Goal: Task Accomplishment & Management: Use online tool/utility

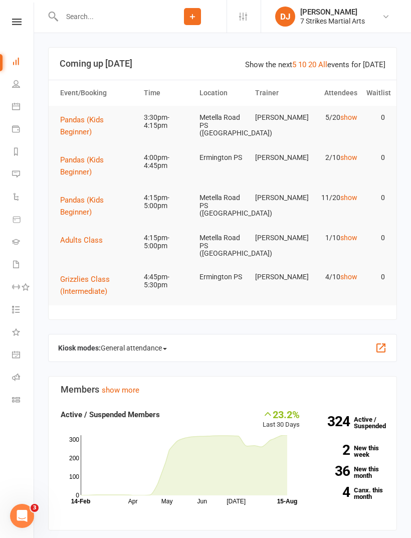
click at [22, 377] on link "Roll call" at bounding box center [23, 378] width 23 height 23
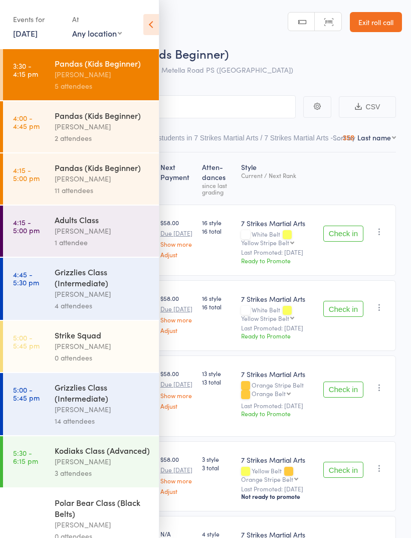
click at [158, 21] on icon at bounding box center [151, 24] width 16 height 21
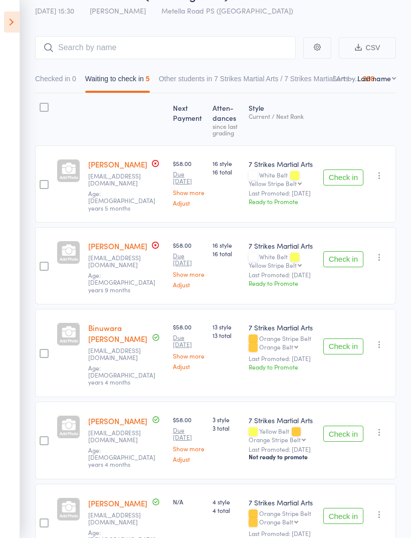
scroll to position [71, 0]
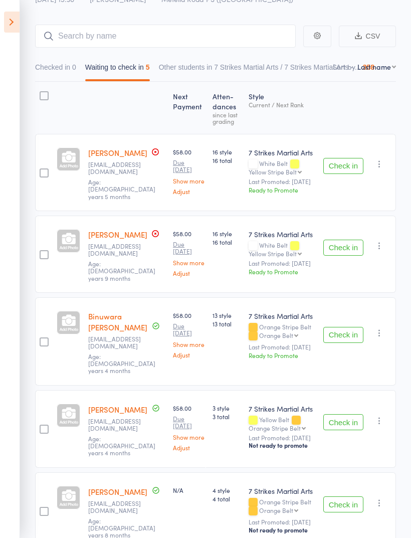
click at [347, 496] on button "Check in" at bounding box center [343, 504] width 40 height 16
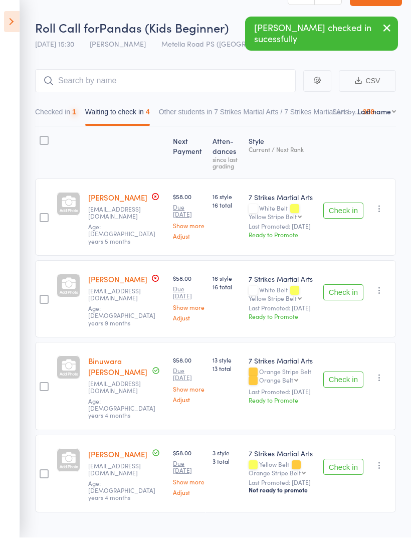
scroll to position [26, 0]
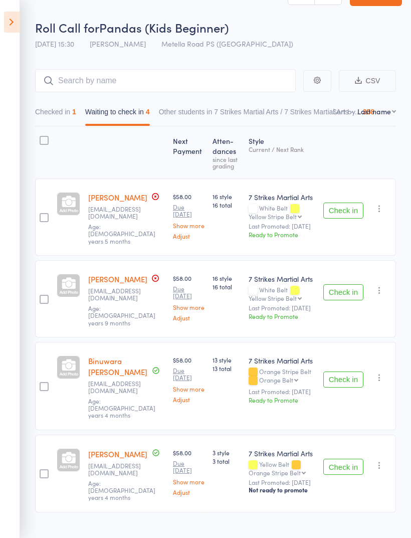
click at [380, 214] on icon "button" at bounding box center [380, 209] width 10 height 10
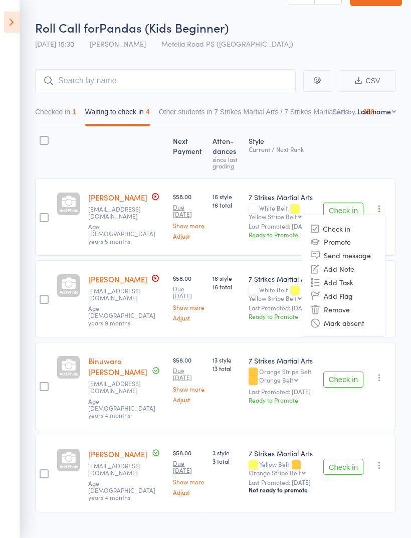
click at [360, 326] on li "Mark absent" at bounding box center [343, 323] width 83 height 14
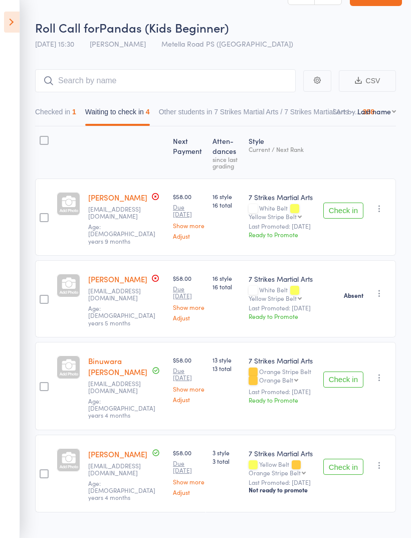
click at [383, 211] on icon "button" at bounding box center [380, 209] width 10 height 10
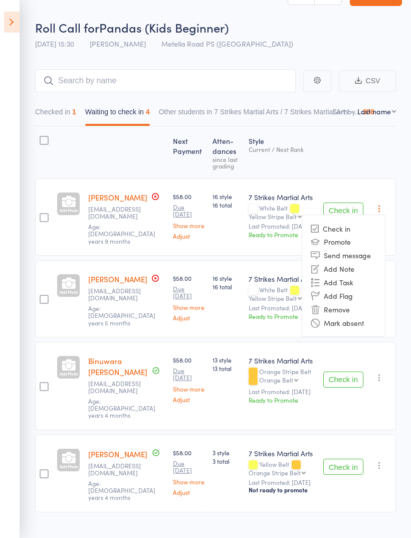
click at [360, 326] on li "Mark absent" at bounding box center [343, 323] width 83 height 14
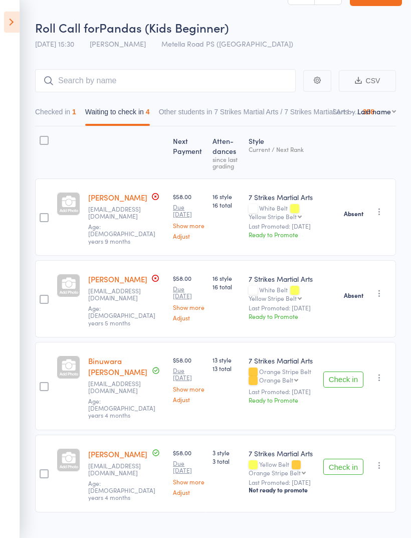
click at [379, 373] on icon "button" at bounding box center [380, 378] width 10 height 10
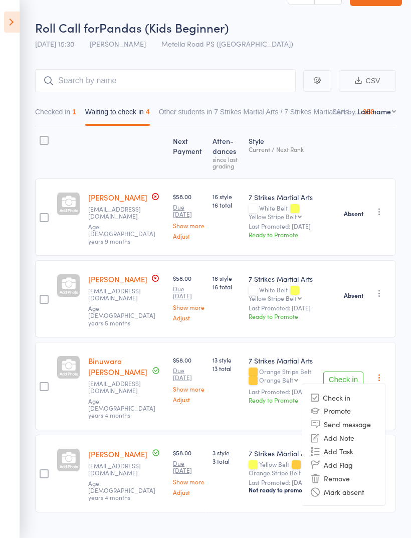
click at [361, 487] on li "Mark absent" at bounding box center [343, 492] width 83 height 14
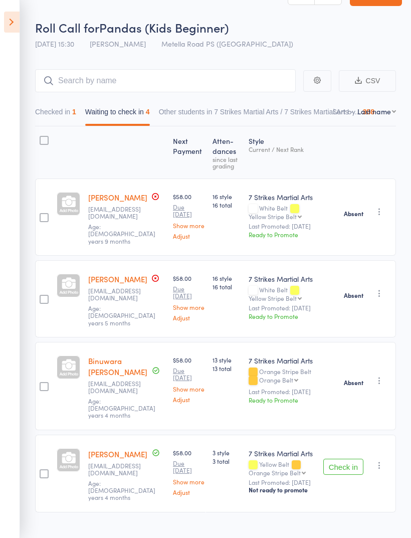
click at [379, 460] on icon "button" at bounding box center [380, 465] width 10 height 10
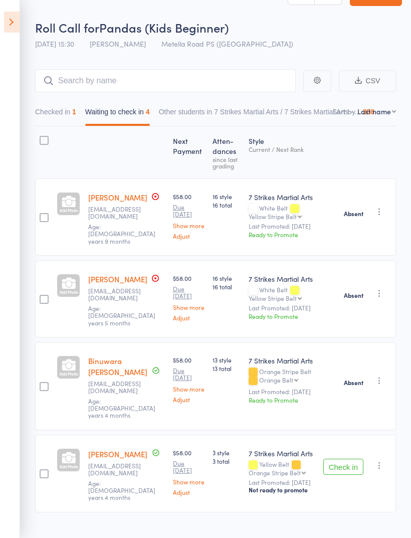
scroll to position [10, 0]
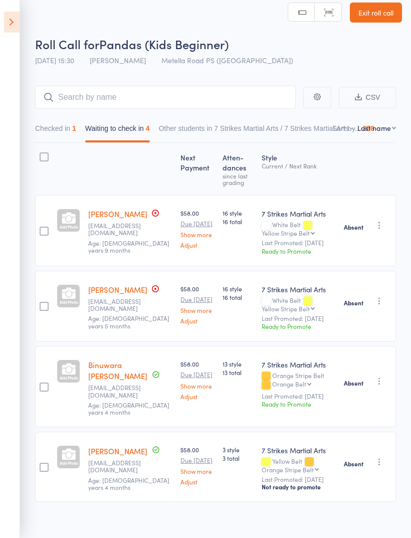
click at [13, 17] on icon at bounding box center [12, 22] width 16 height 21
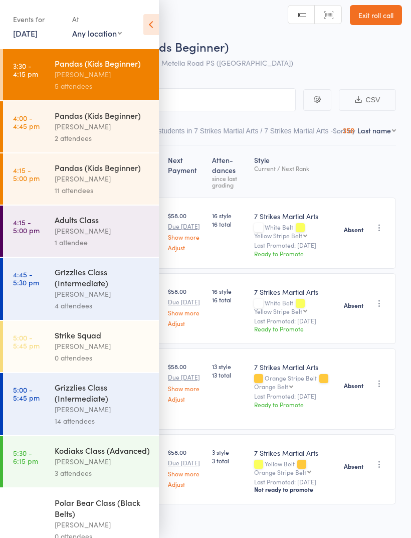
click at [104, 181] on div "[PERSON_NAME]" at bounding box center [103, 179] width 96 height 12
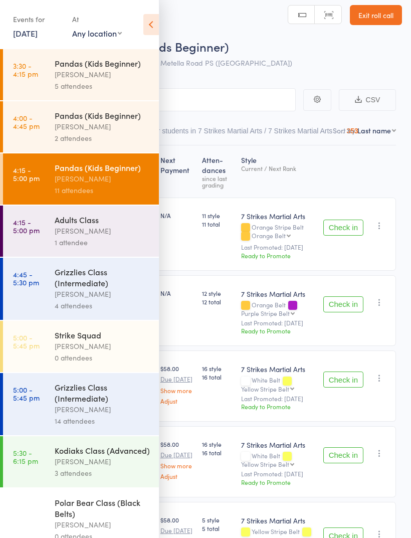
click at [148, 29] on icon at bounding box center [151, 24] width 16 height 21
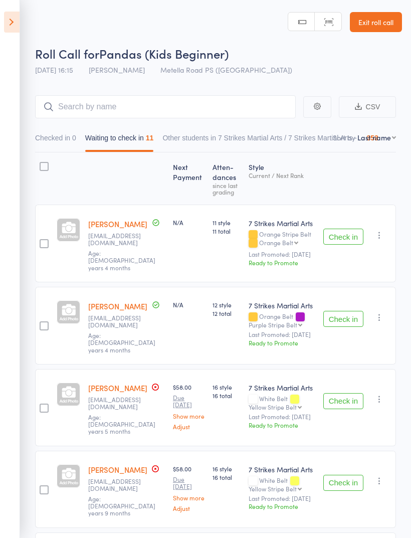
click at [384, 27] on link "Exit roll call" at bounding box center [376, 22] width 52 height 20
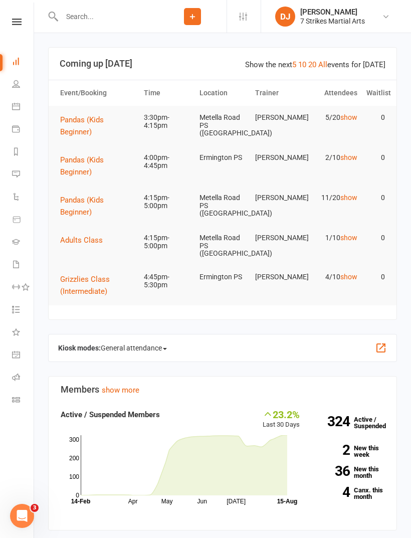
click at [18, 33] on div "Clubworx" at bounding box center [17, 35] width 34 height 33
click at [18, 35] on div "Clubworx" at bounding box center [17, 35] width 34 height 33
click at [13, 24] on icon at bounding box center [17, 22] width 10 height 7
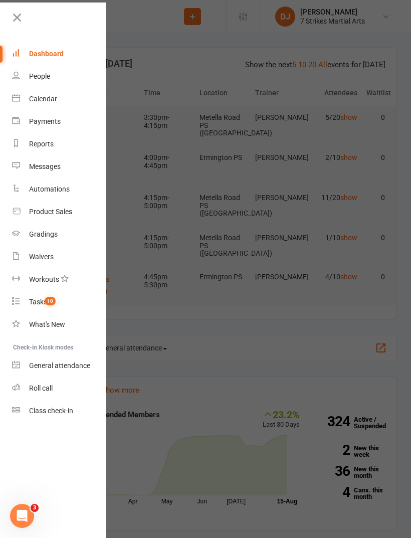
click at [45, 416] on link "Class check-in" at bounding box center [59, 411] width 95 height 23
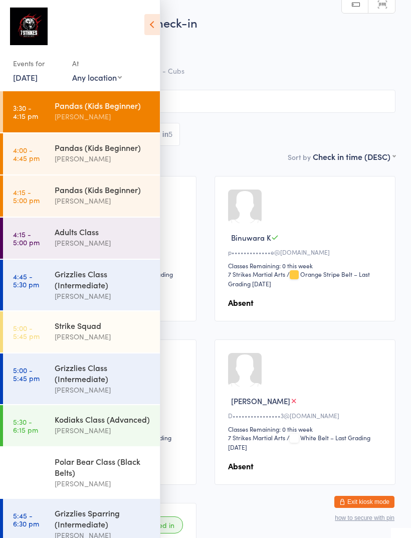
click at [103, 81] on select "Any location Wentworthville Community Centre Glendenning PS Kings Langley PS Be…" at bounding box center [97, 77] width 50 height 11
select select "5"
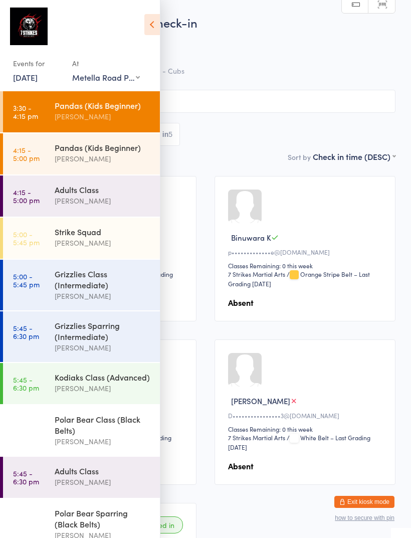
click at [66, 104] on div "Pandas (Kids Beginner)" at bounding box center [103, 105] width 97 height 11
click at [157, 23] on icon at bounding box center [152, 24] width 16 height 21
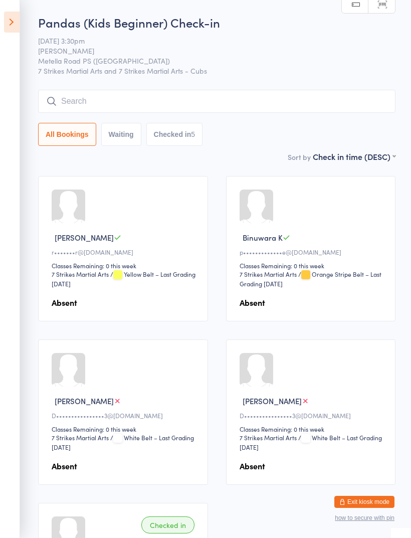
click at [7, 19] on icon at bounding box center [12, 22] width 16 height 21
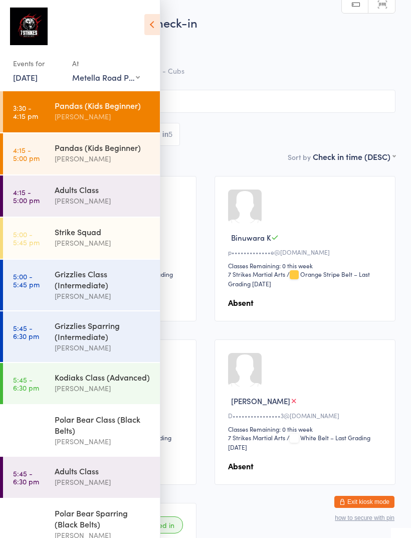
click at [64, 156] on div "[PERSON_NAME]" at bounding box center [103, 159] width 97 height 12
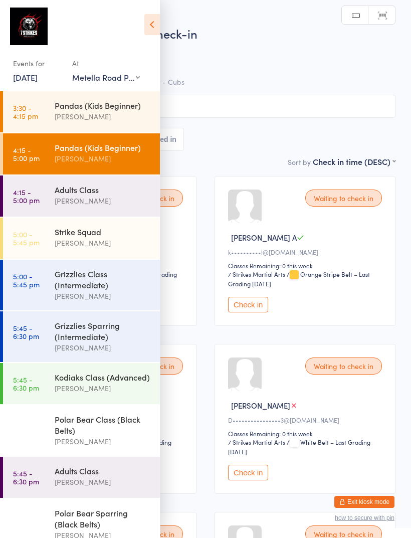
click at [146, 28] on icon at bounding box center [152, 24] width 16 height 21
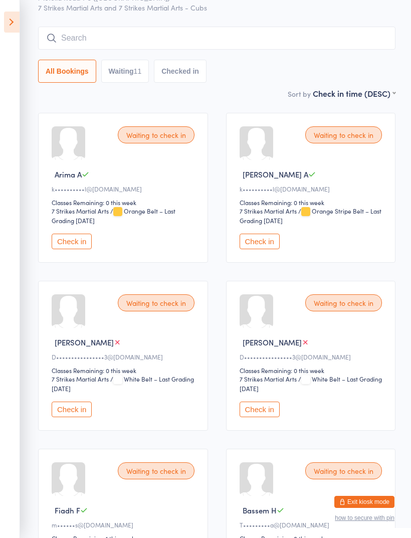
scroll to position [40, 0]
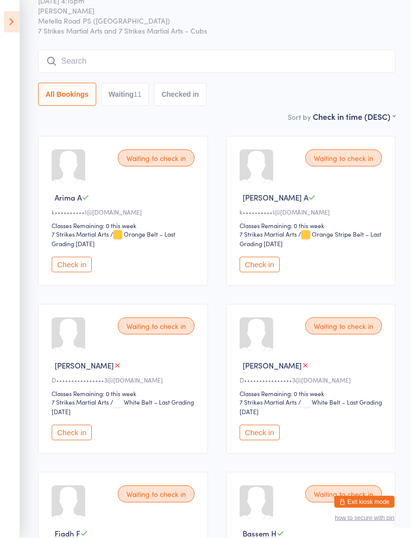
click at [195, 70] on input "search" at bounding box center [217, 61] width 358 height 23
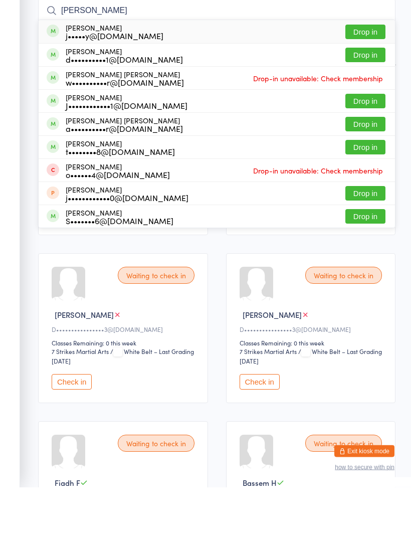
type input "J"
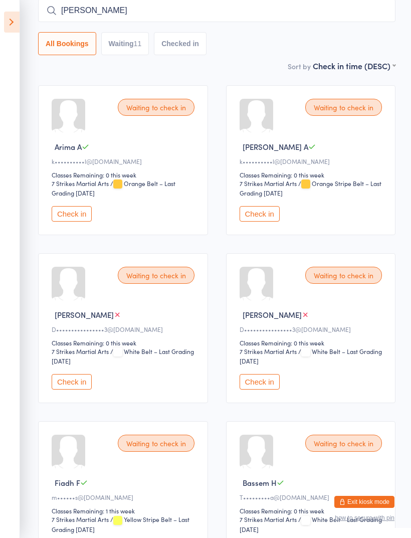
click at [339, 8] on input "Harr" at bounding box center [217, 10] width 358 height 23
type input "H"
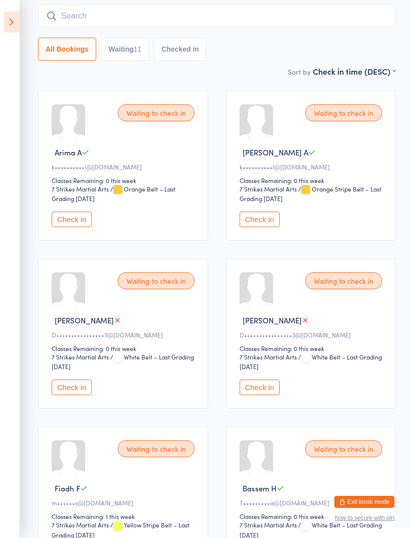
scroll to position [84, 0]
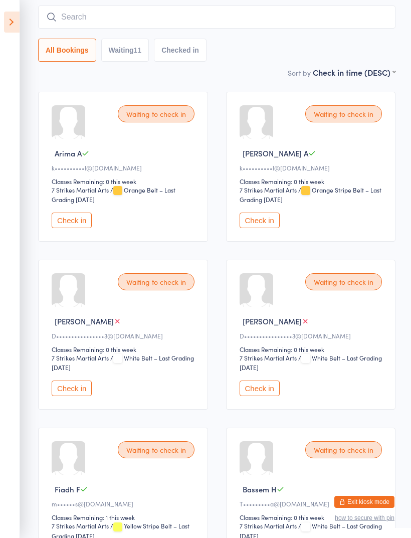
click at [130, 54] on button "Waiting 11" at bounding box center [125, 50] width 48 height 23
select select "0"
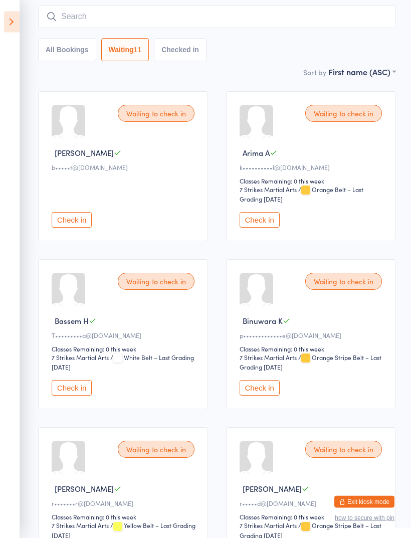
click at [6, 24] on icon at bounding box center [12, 22] width 16 height 21
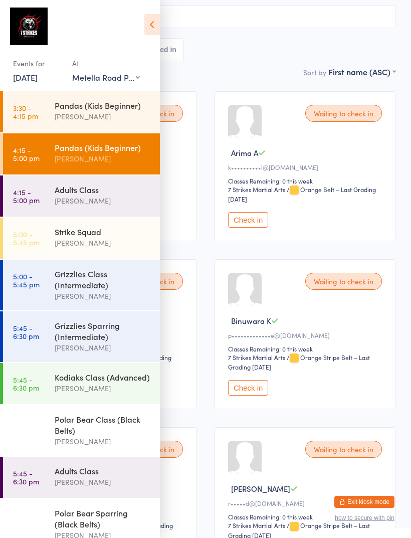
click at [140, 29] on div "Events for 15 Aug, 2025 15 Aug, 2025 August 2025 Sun Mon Tue Wed Thu Fri Sat 31…" at bounding box center [80, 47] width 160 height 95
click at [150, 24] on icon at bounding box center [152, 24] width 16 height 21
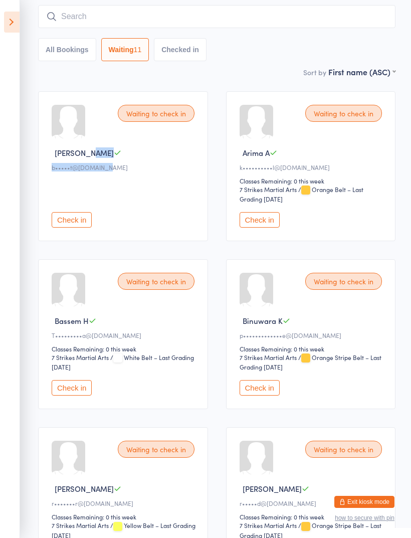
click at [155, 194] on div "Check in" at bounding box center [125, 204] width 146 height 47
click at [17, 12] on icon at bounding box center [12, 22] width 16 height 21
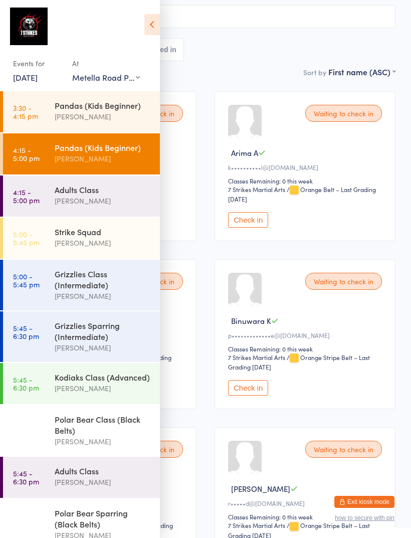
click at [72, 111] on div "Pandas (Kids Beginner)" at bounding box center [103, 105] width 97 height 11
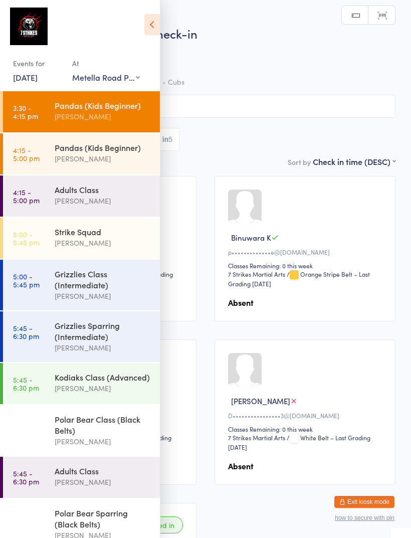
click at [150, 20] on icon at bounding box center [152, 24] width 16 height 21
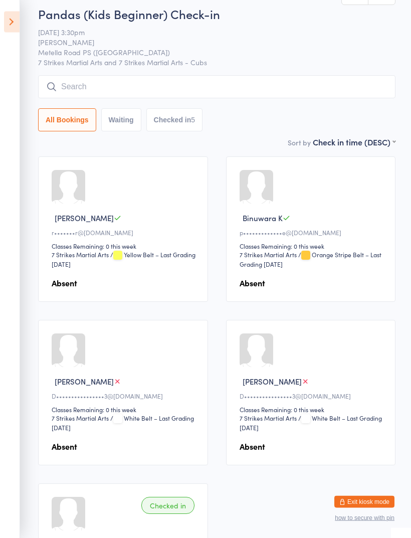
scroll to position [20, 0]
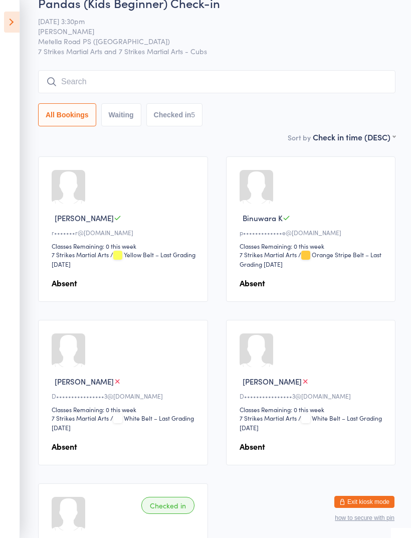
click at [12, 31] on icon at bounding box center [12, 22] width 16 height 21
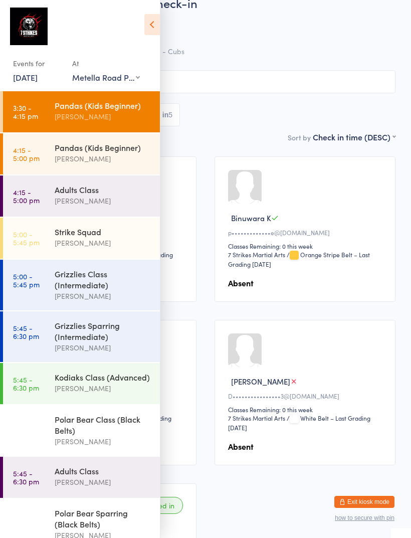
click at [60, 160] on div "[PERSON_NAME]" at bounding box center [103, 159] width 97 height 12
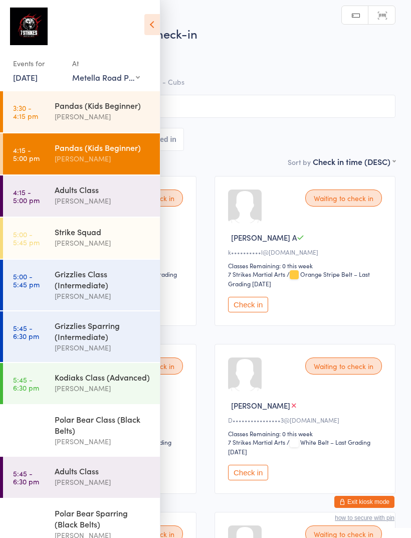
click at [148, 25] on icon at bounding box center [152, 24] width 16 height 21
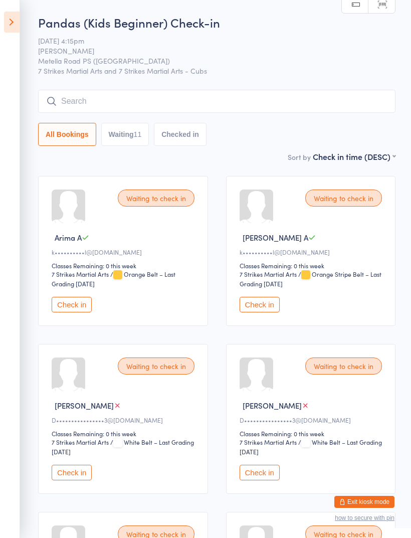
click at [377, 498] on button "Exit kiosk mode" at bounding box center [364, 502] width 60 height 12
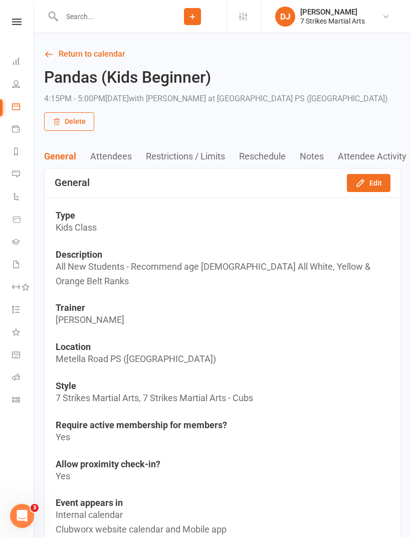
click at [16, 30] on div "Clubworx" at bounding box center [17, 35] width 34 height 33
click at [15, 22] on icon at bounding box center [17, 22] width 10 height 7
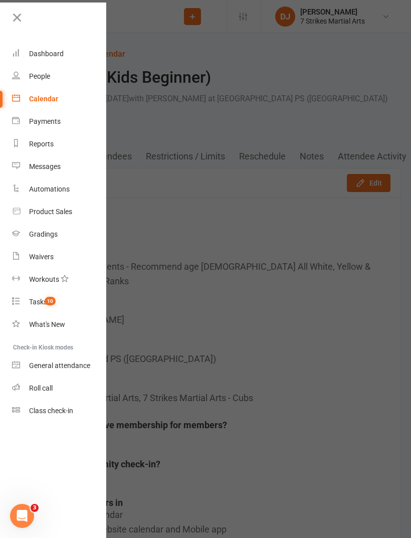
click at [45, 419] on link "Class check-in" at bounding box center [59, 411] width 95 height 23
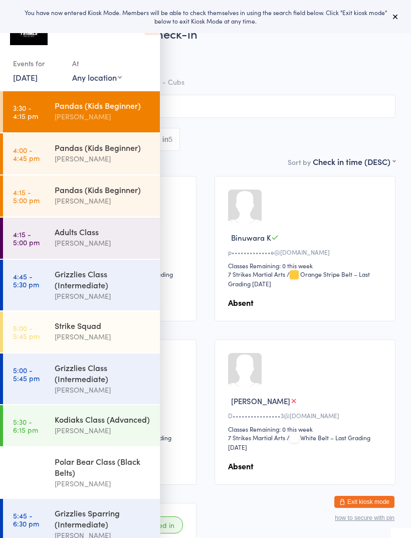
click at [97, 83] on select "Any location [GEOGRAPHIC_DATA] [GEOGRAPHIC_DATA][PERSON_NAME] [GEOGRAPHIC_DATA]…" at bounding box center [97, 77] width 50 height 11
select select "5"
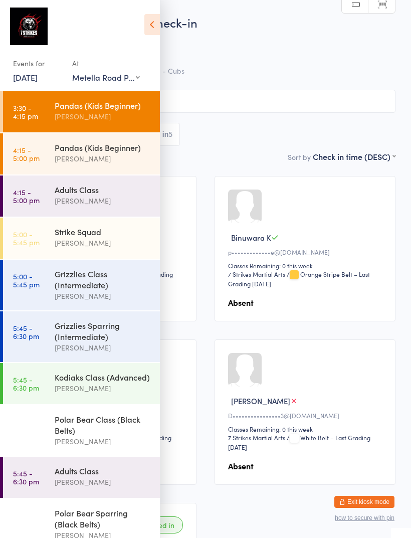
click at [58, 198] on div "[PERSON_NAME]" at bounding box center [103, 201] width 97 height 12
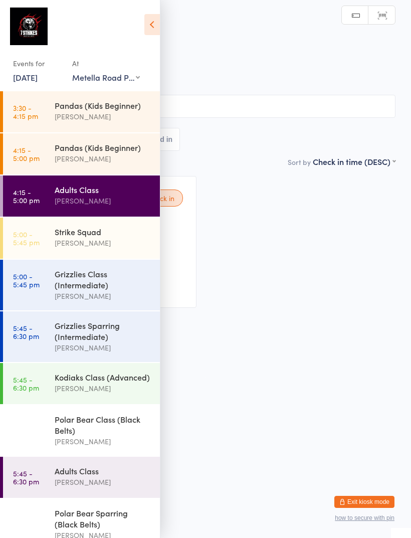
click at [150, 31] on icon at bounding box center [152, 24] width 16 height 21
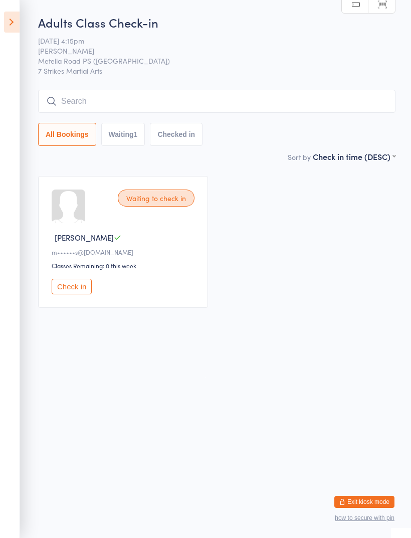
click at [147, 100] on input "search" at bounding box center [217, 101] width 358 height 23
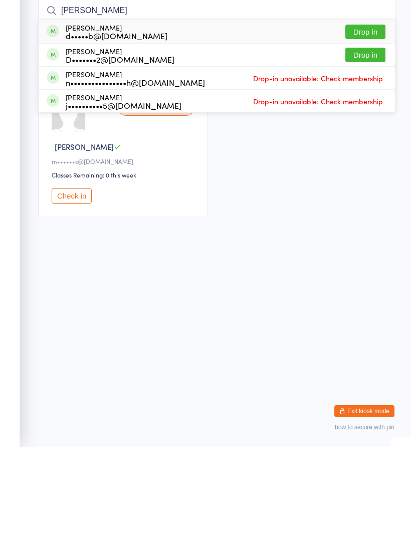
type input "Damien"
click at [368, 115] on button "Drop in" at bounding box center [365, 122] width 40 height 15
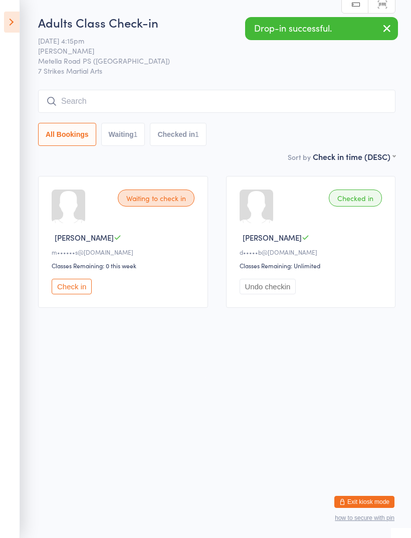
click at [197, 139] on button "Checked in 1" at bounding box center [178, 134] width 57 height 23
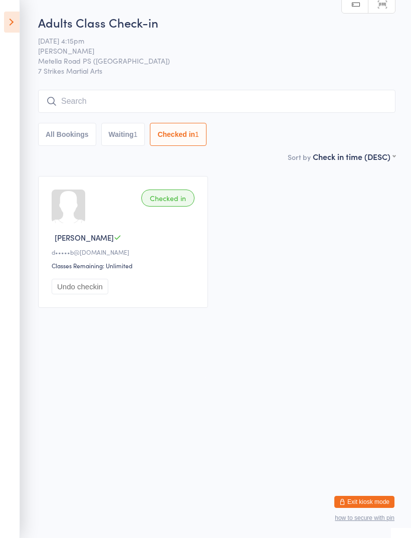
click at [12, 22] on icon at bounding box center [12, 22] width 16 height 21
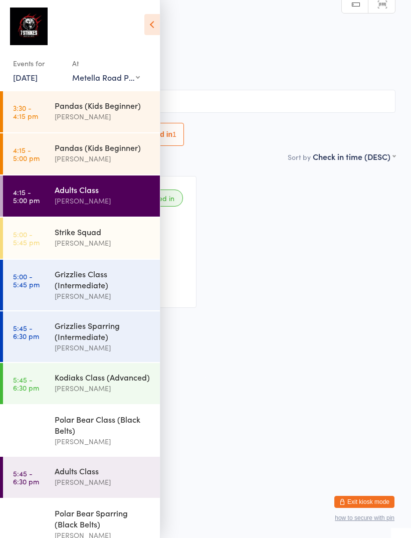
click at [53, 153] on link "4:15 - 5:00 pm Pandas (Kids Beginner) Daniel Jancek" at bounding box center [81, 153] width 157 height 41
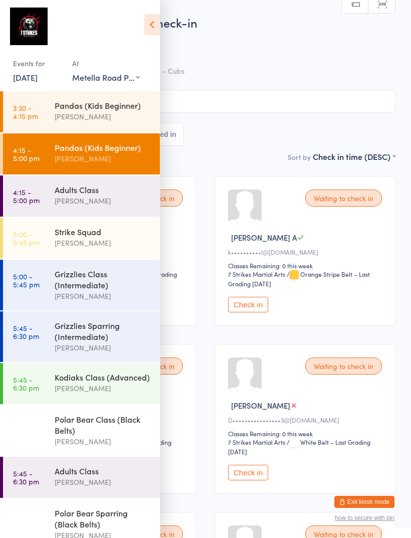
click at [247, 50] on span "[PERSON_NAME]" at bounding box center [198, 51] width 365 height 10
click at [152, 22] on icon at bounding box center [152, 24] width 16 height 21
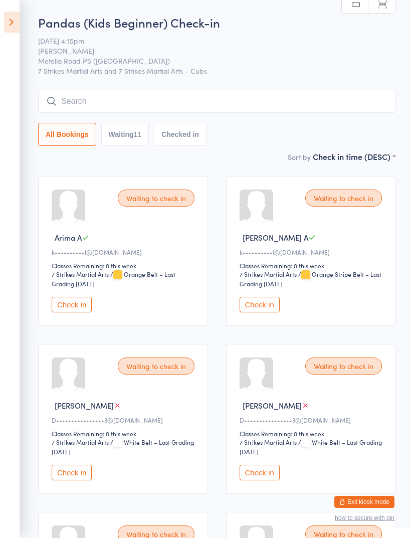
click at [257, 105] on input "search" at bounding box center [217, 101] width 358 height 23
click at [239, 105] on input "search" at bounding box center [217, 101] width 358 height 23
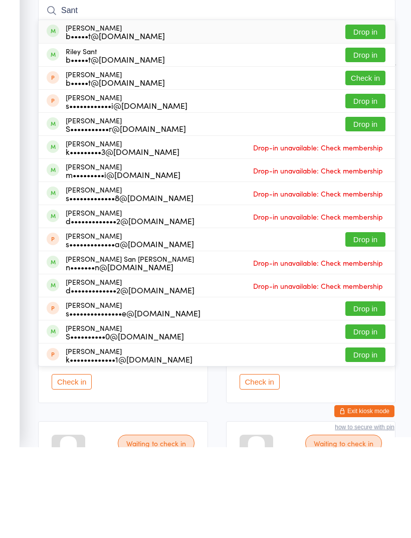
type input "Sant"
click at [372, 161] on button "Check in" at bounding box center [365, 168] width 40 height 15
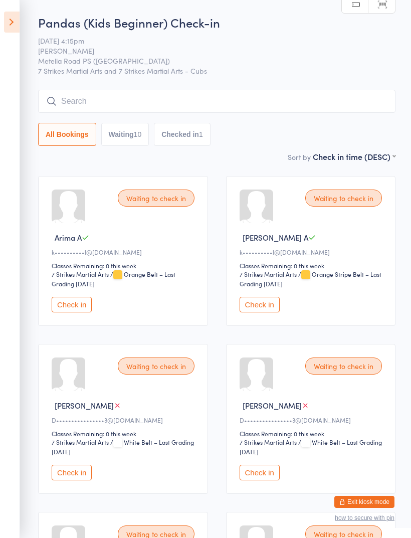
click at [17, 24] on icon at bounding box center [12, 22] width 16 height 21
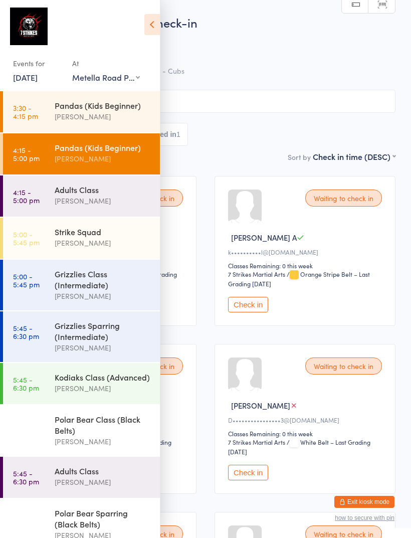
click at [374, 502] on button "Exit kiosk mode" at bounding box center [364, 502] width 60 height 12
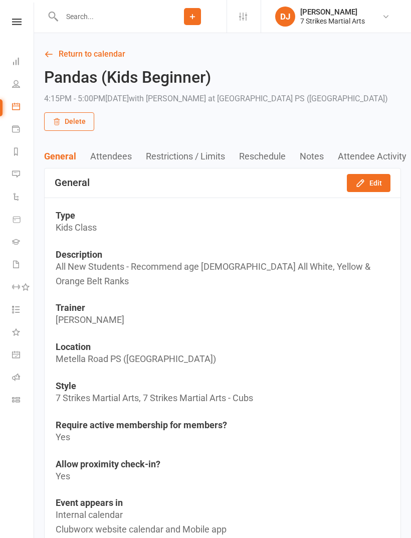
click at [22, 25] on link at bounding box center [17, 22] width 36 height 7
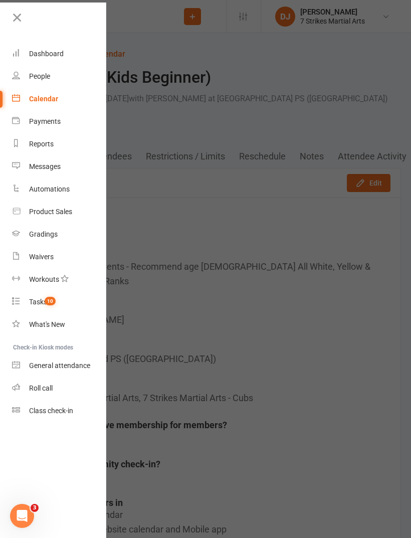
click at [74, 216] on link "Product Sales" at bounding box center [59, 212] width 95 height 23
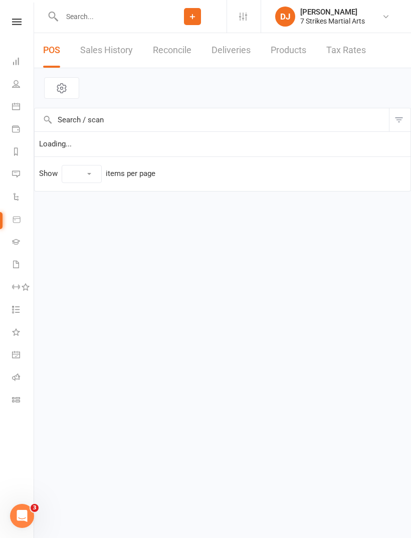
select select "10"
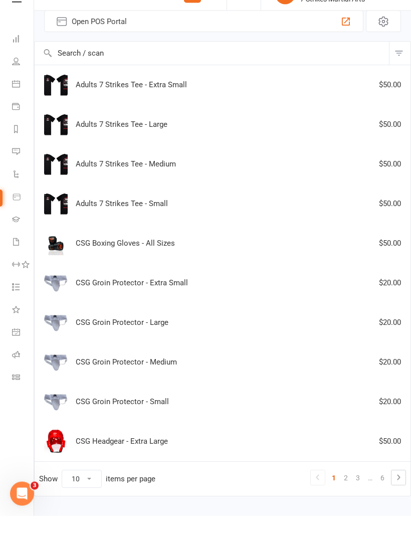
scroll to position [44, 0]
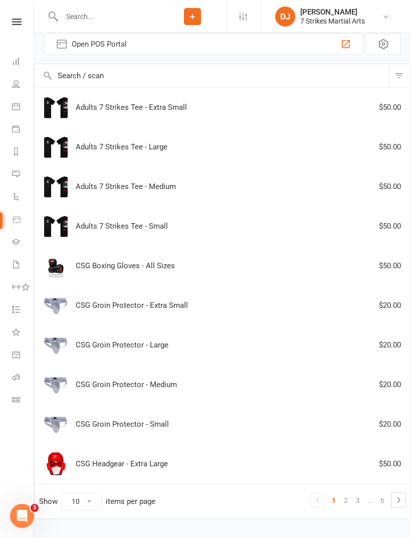
click at [344, 502] on link "2" at bounding box center [346, 500] width 12 height 14
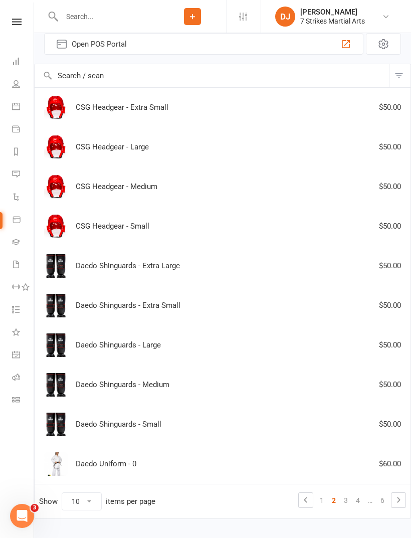
click at [347, 500] on link "3" at bounding box center [346, 500] width 12 height 14
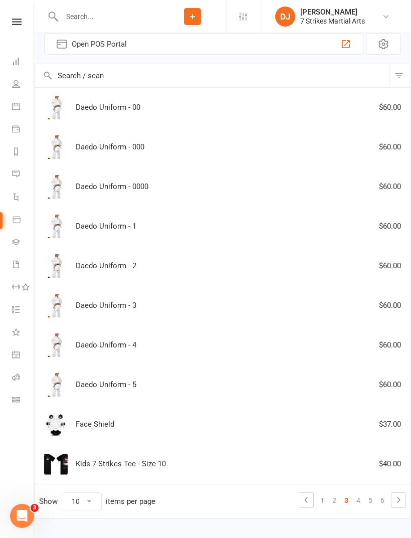
click at [358, 504] on link "4" at bounding box center [359, 500] width 12 height 14
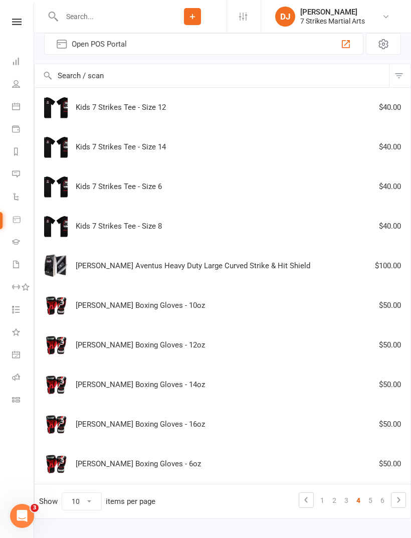
click at [236, 224] on div "Kids 7 Strikes Tee - Size 8 $40.00" at bounding box center [222, 227] width 367 height 24
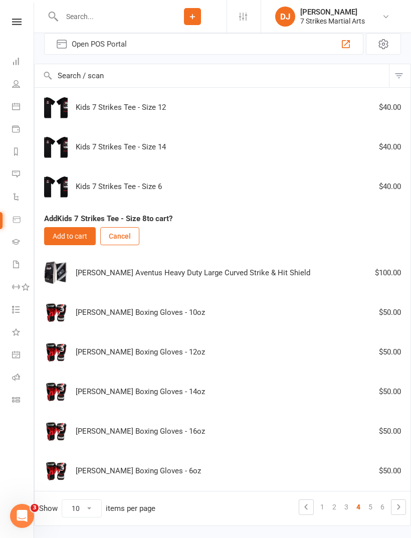
click at [78, 234] on button "Add to cart" at bounding box center [70, 236] width 52 height 18
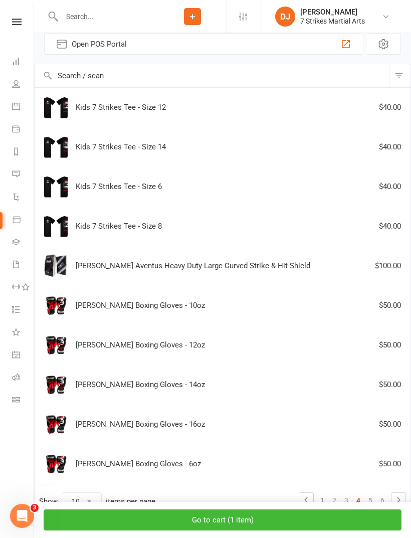
click at [335, 531] on button "Go to cart ( 1 item )" at bounding box center [223, 519] width 358 height 21
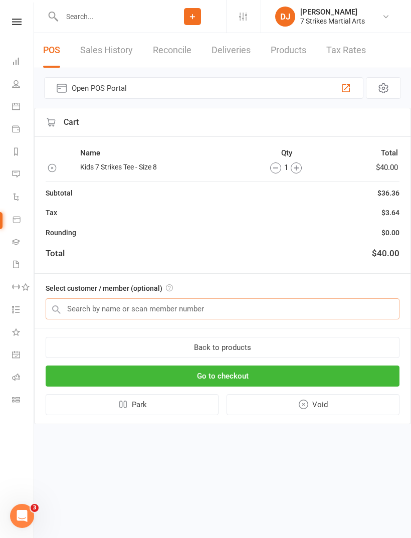
click at [121, 308] on input "text" at bounding box center [223, 308] width 354 height 21
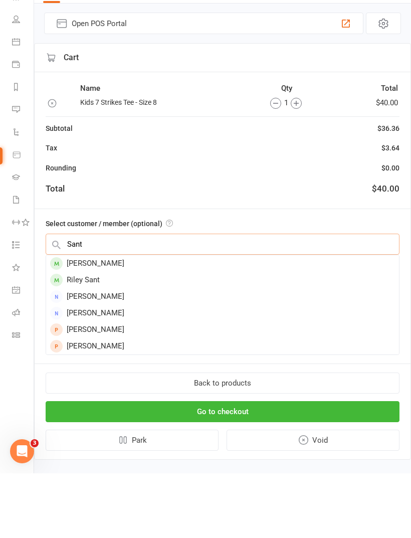
type input "Sant"
click at [85, 336] on div "Riley Sant" at bounding box center [222, 344] width 353 height 17
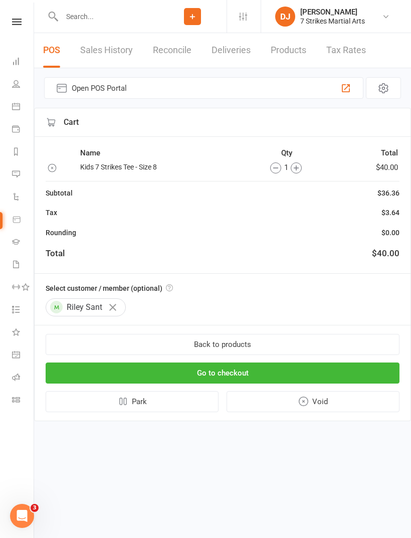
click at [322, 372] on button "Go to checkout" at bounding box center [223, 373] width 354 height 21
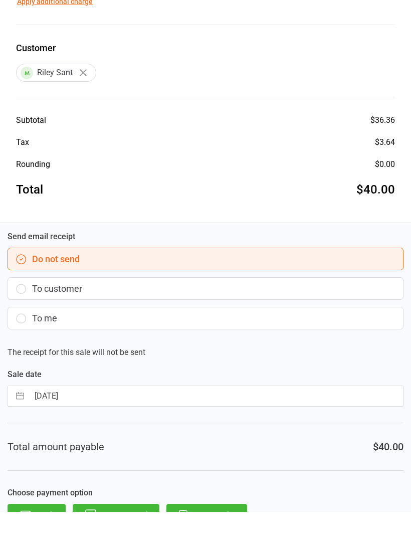
scroll to position [110, 0]
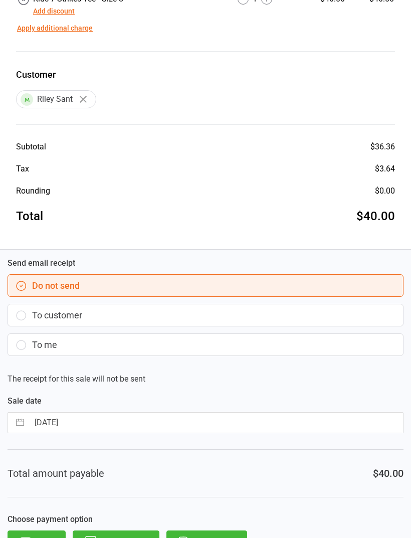
click at [36, 322] on button "To customer" at bounding box center [206, 315] width 396 height 23
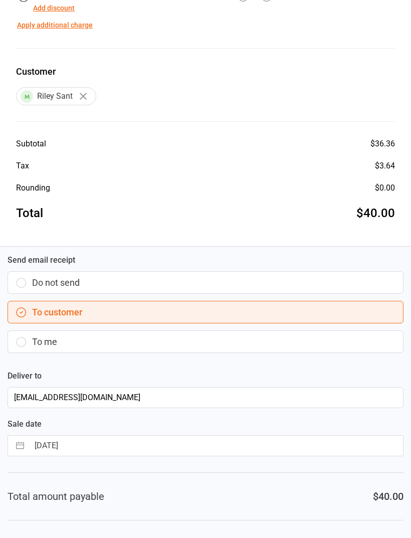
scroll to position [136, 0]
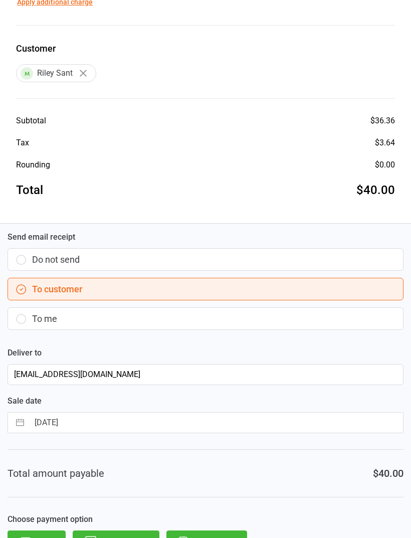
click at [206, 538] on button "Direct Debit" at bounding box center [206, 542] width 81 height 22
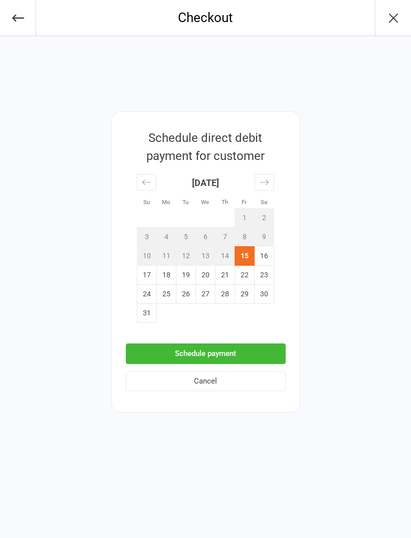
click at [195, 355] on button "Schedule payment" at bounding box center [206, 353] width 160 height 21
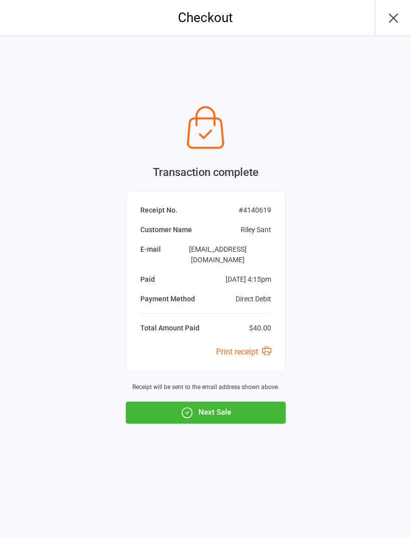
click at [194, 411] on button "Next Sale" at bounding box center [206, 413] width 160 height 22
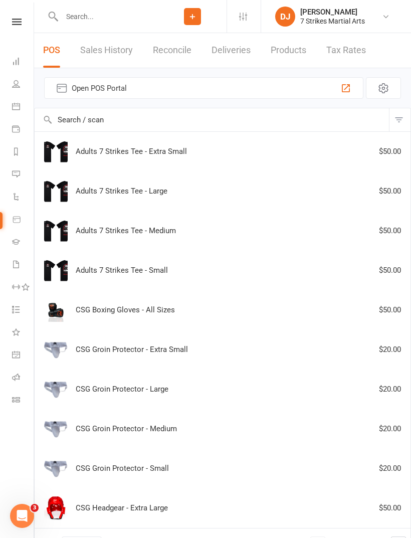
click at [13, 35] on div "Clubworx" at bounding box center [17, 35] width 34 height 33
click at [8, 24] on link at bounding box center [17, 22] width 36 height 7
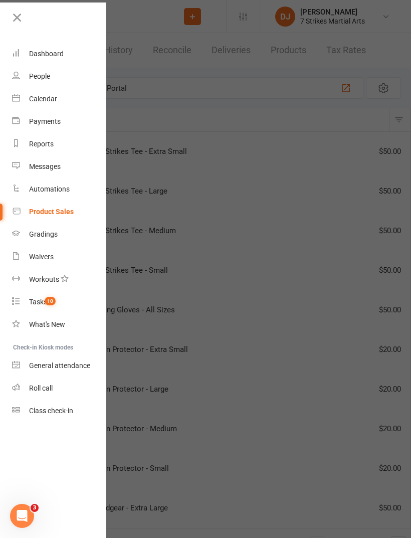
click at [39, 420] on link "Class check-in" at bounding box center [59, 411] width 95 height 23
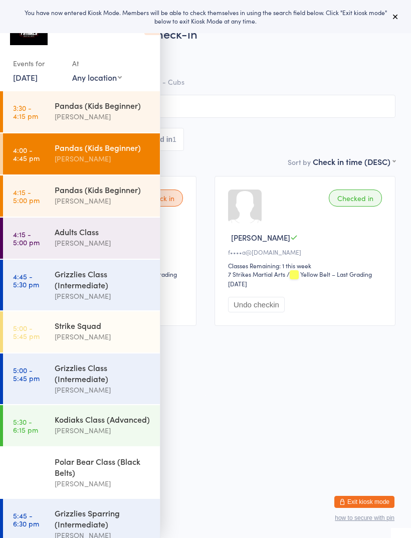
click at [58, 159] on div "[PERSON_NAME]" at bounding box center [103, 159] width 97 height 12
click at [222, 68] on span "Ermington PS" at bounding box center [198, 72] width 365 height 10
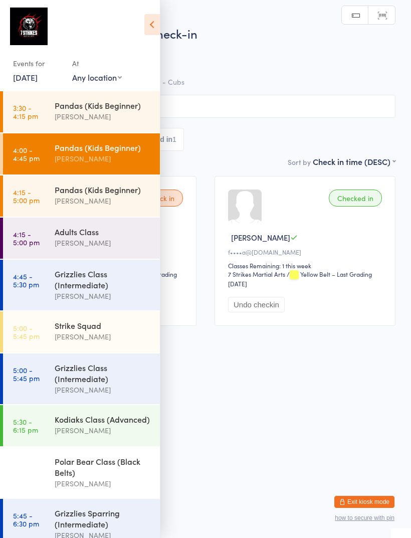
click at [100, 80] on select "Any location [GEOGRAPHIC_DATA] [GEOGRAPHIC_DATA][PERSON_NAME] [GEOGRAPHIC_DATA]…" at bounding box center [97, 77] width 50 height 11
select select "5"
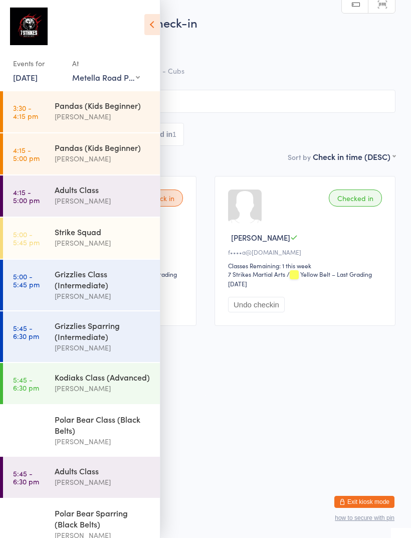
click at [73, 155] on div "[PERSON_NAME]" at bounding box center [103, 159] width 97 height 12
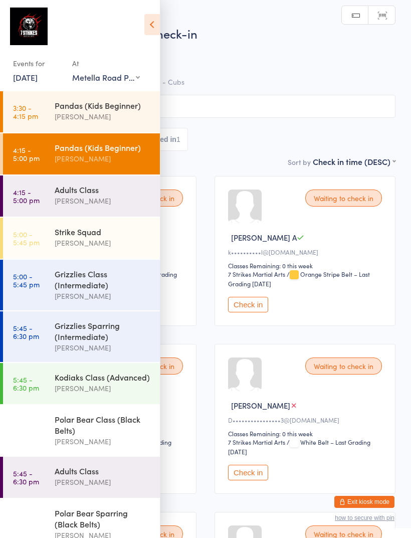
click at [150, 20] on icon at bounding box center [152, 24] width 16 height 21
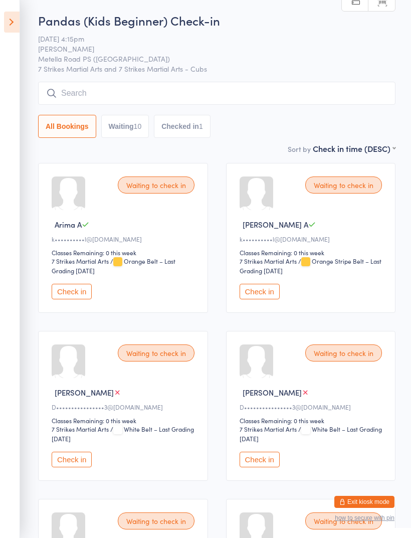
scroll to position [14, 0]
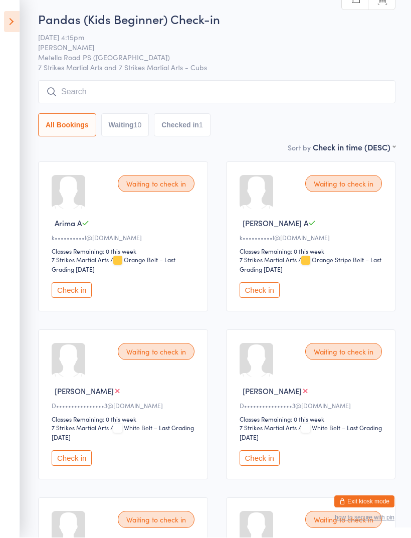
click at [195, 125] on button "Checked in 1" at bounding box center [182, 125] width 57 height 23
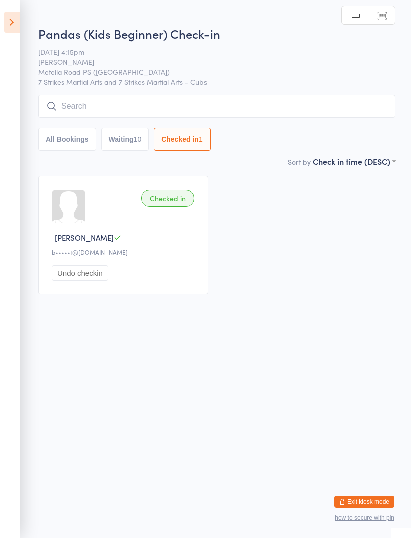
click at [141, 140] on div "10" at bounding box center [138, 139] width 8 height 8
select select "0"
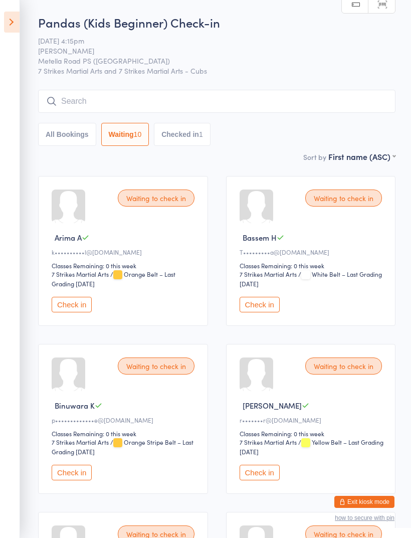
click at [273, 104] on input "search" at bounding box center [217, 101] width 358 height 23
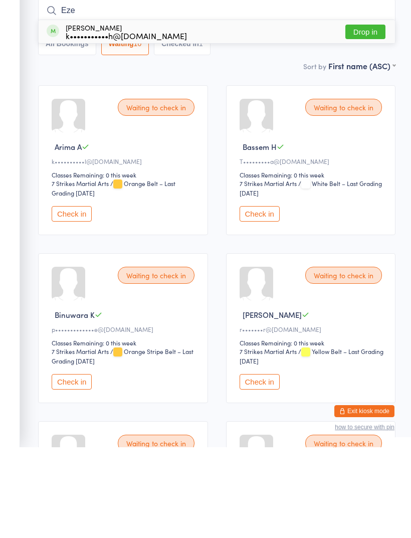
type input "Eze"
click at [371, 115] on button "Drop in" at bounding box center [365, 122] width 40 height 15
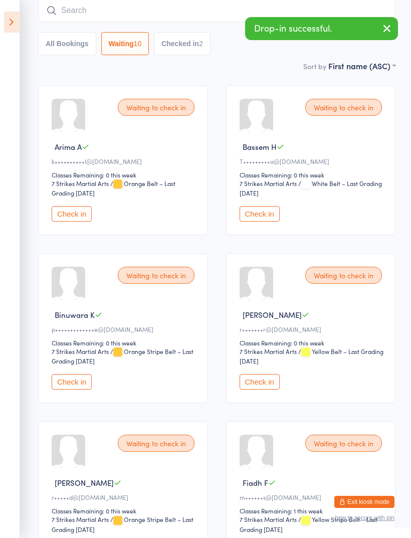
click at [224, 11] on input "search" at bounding box center [217, 10] width 358 height 23
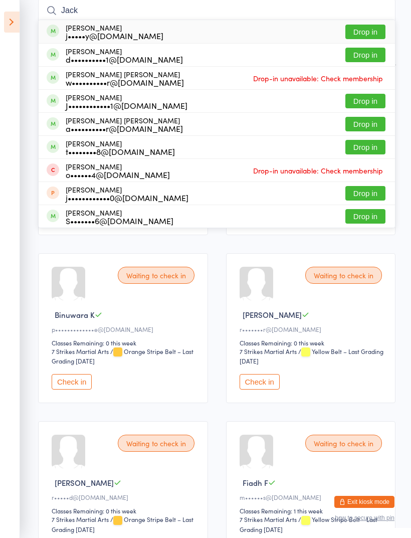
type input "Jack"
click at [372, 34] on button "Drop in" at bounding box center [365, 32] width 40 height 15
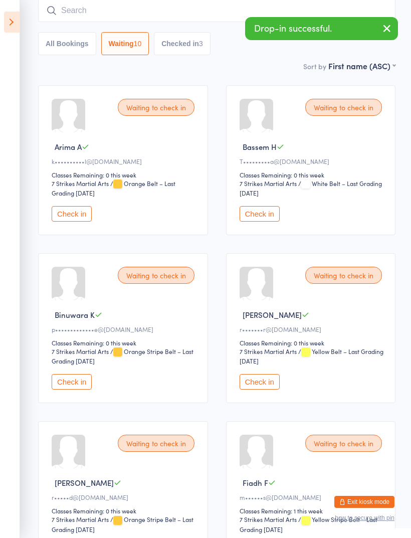
scroll to position [90, 0]
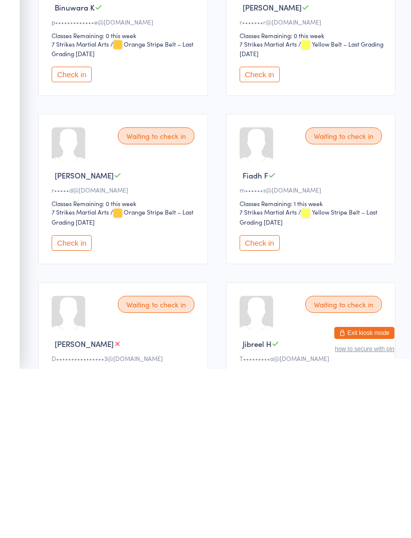
click at [271, 404] on button "Check in" at bounding box center [260, 412] width 40 height 16
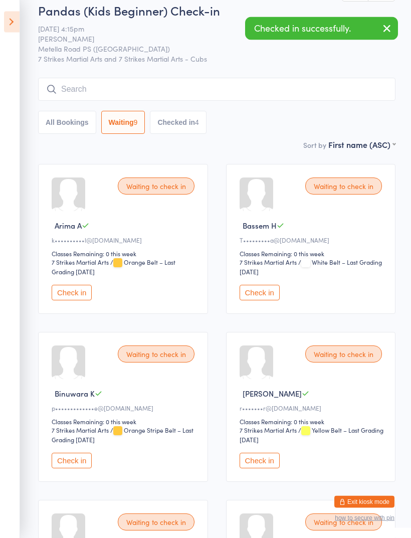
scroll to position [0, 0]
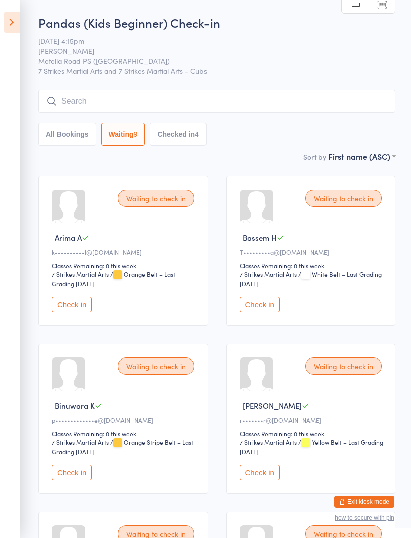
click at [106, 101] on input "search" at bounding box center [217, 101] width 358 height 23
click at [311, 105] on input "search" at bounding box center [217, 101] width 358 height 23
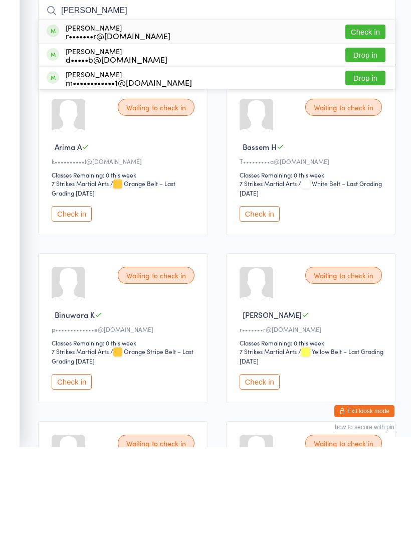
type input "[PERSON_NAME]"
click at [373, 115] on button "Check in" at bounding box center [365, 122] width 40 height 15
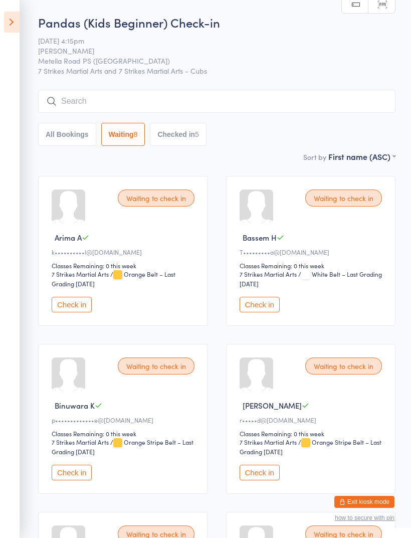
click at [318, 98] on input "search" at bounding box center [217, 101] width 358 height 23
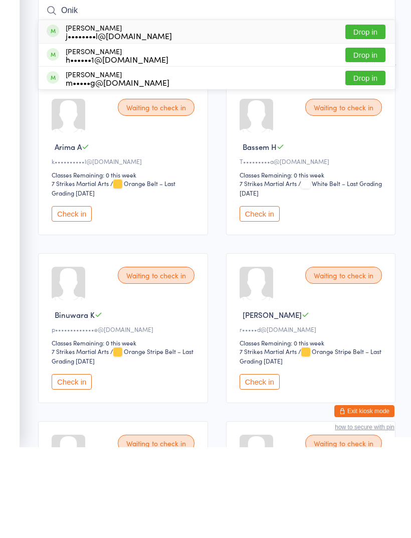
type input "Onik"
click at [368, 138] on button "Drop in" at bounding box center [365, 145] width 40 height 15
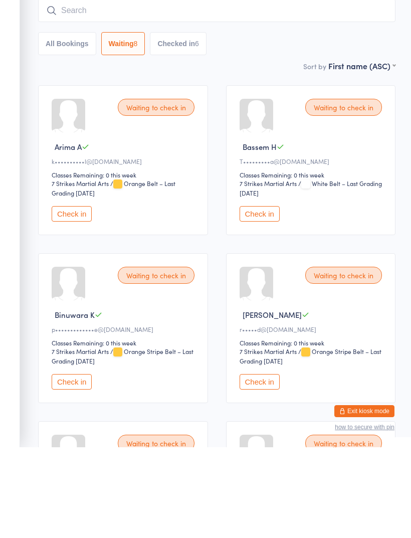
click at [308, 90] on input "search" at bounding box center [217, 101] width 358 height 23
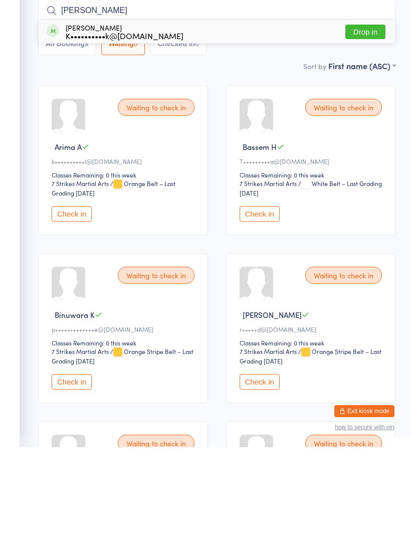
type input "[PERSON_NAME]"
click at [370, 115] on button "Drop in" at bounding box center [365, 122] width 40 height 15
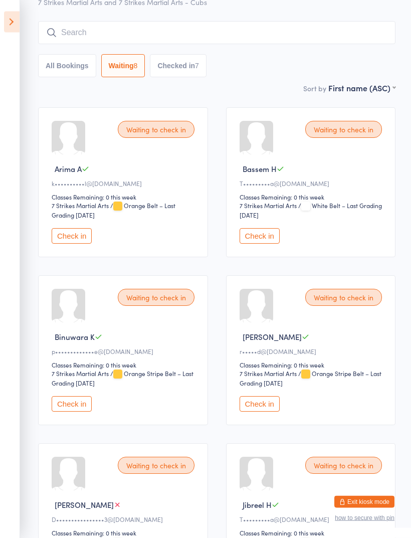
scroll to position [68, 0]
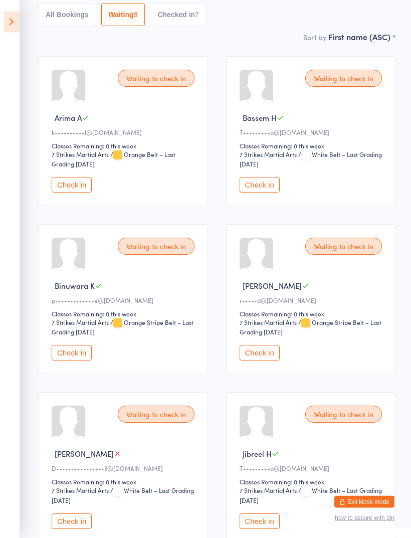
click at [270, 188] on button "Check in" at bounding box center [260, 186] width 40 height 16
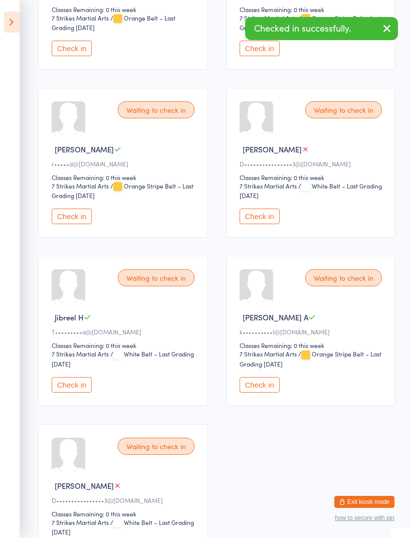
click at [67, 393] on button "Check in" at bounding box center [72, 385] width 40 height 16
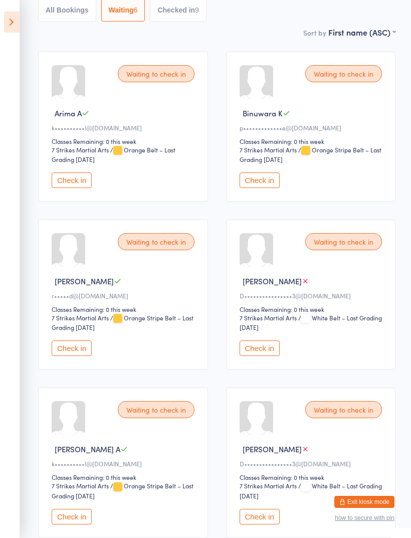
scroll to position [124, 0]
click at [79, 189] on button "Check in" at bounding box center [72, 181] width 40 height 16
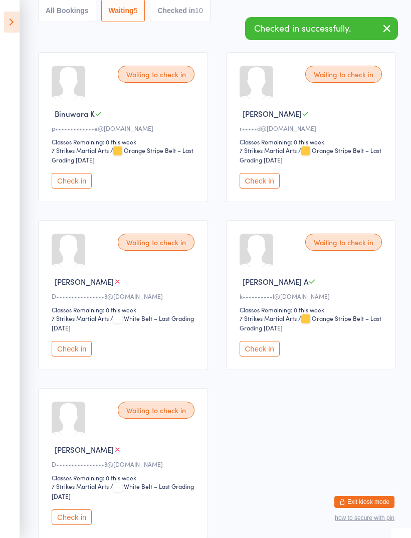
click at [269, 357] on button "Check in" at bounding box center [260, 349] width 40 height 16
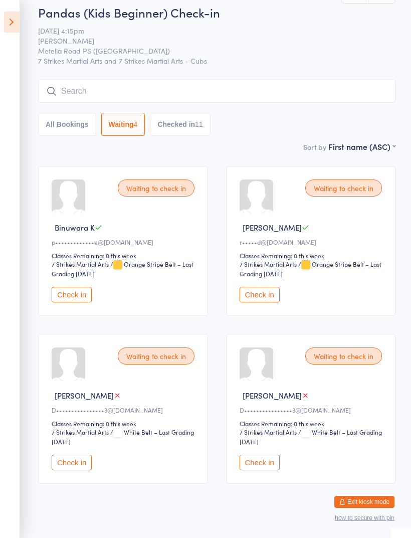
click at [88, 302] on button "Check in" at bounding box center [72, 295] width 40 height 16
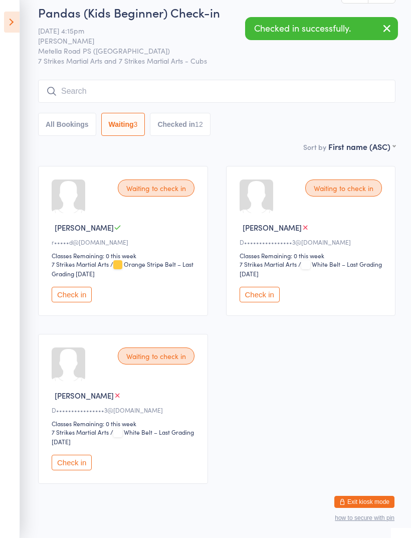
click at [373, 193] on div "Waiting to check in" at bounding box center [343, 188] width 77 height 17
click at [354, 192] on div "Waiting to check in" at bounding box center [343, 188] width 77 height 17
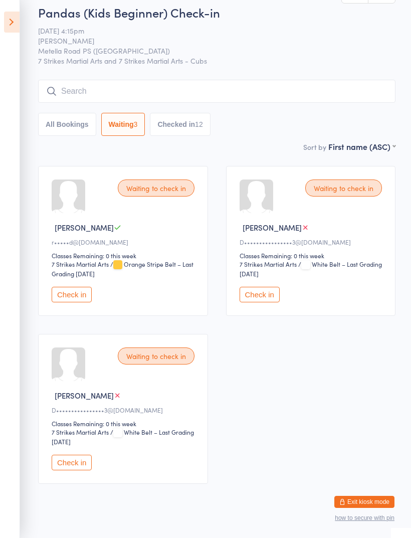
click at [175, 195] on div "Waiting to check in" at bounding box center [156, 188] width 77 height 17
click at [18, 38] on aside "Events for [DATE] [DATE] [DATE] Sun Mon Tue Wed Thu Fri Sat 31 27 28 29 30 31 0…" at bounding box center [10, 269] width 20 height 538
click at [330, 92] on input "search" at bounding box center [217, 91] width 358 height 23
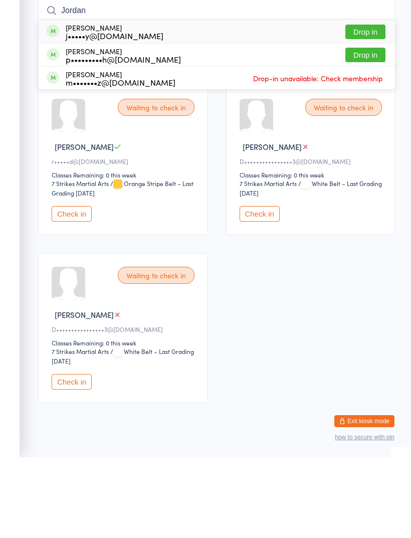
type input "Jordan"
click at [367, 105] on button "Drop in" at bounding box center [365, 112] width 40 height 15
